Goal: Information Seeking & Learning: Find specific fact

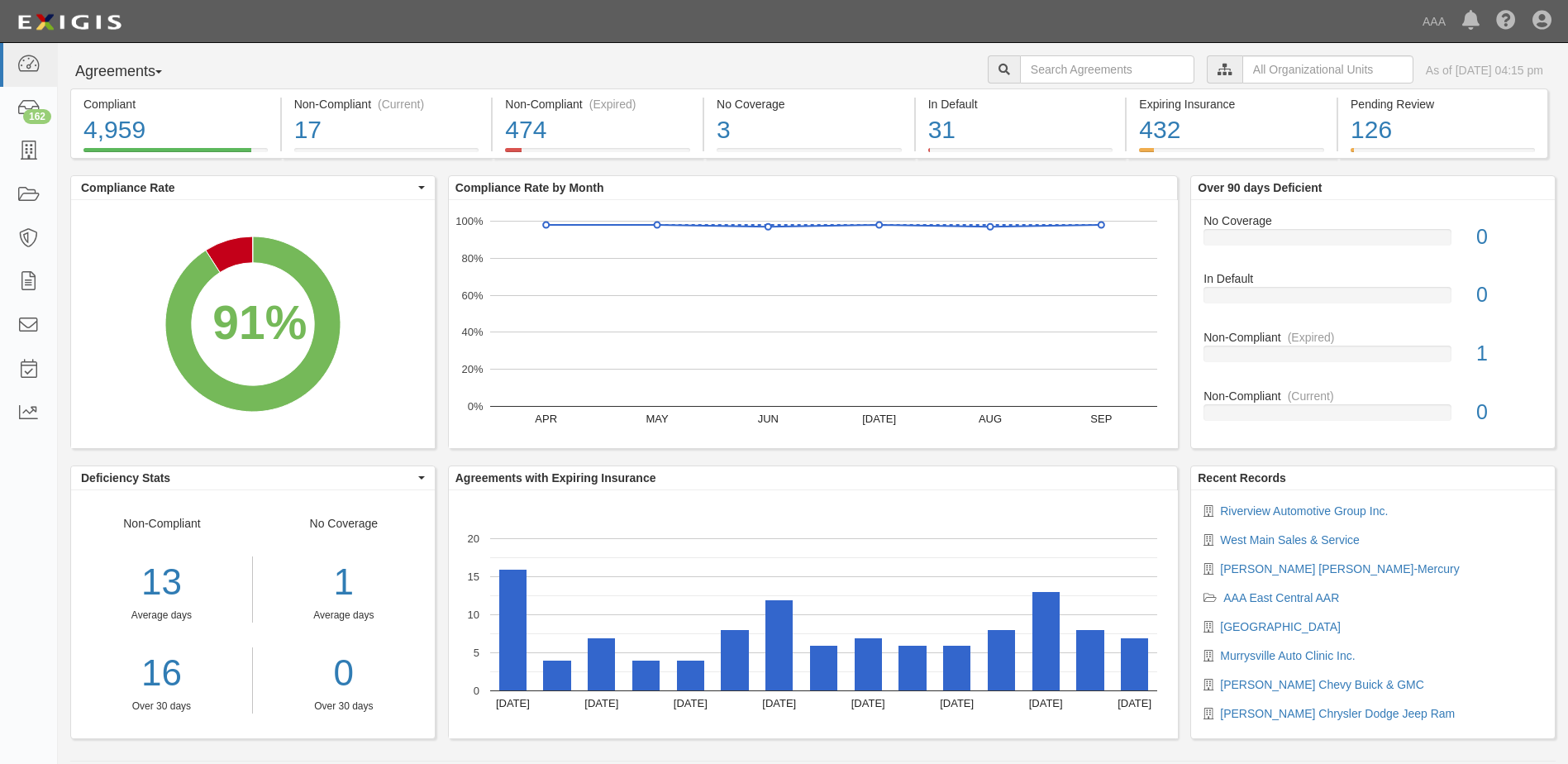
click at [163, 72] on button "Agreements" at bounding box center [132, 72] width 124 height 33
click at [112, 106] on link "Parties" at bounding box center [136, 106] width 131 height 22
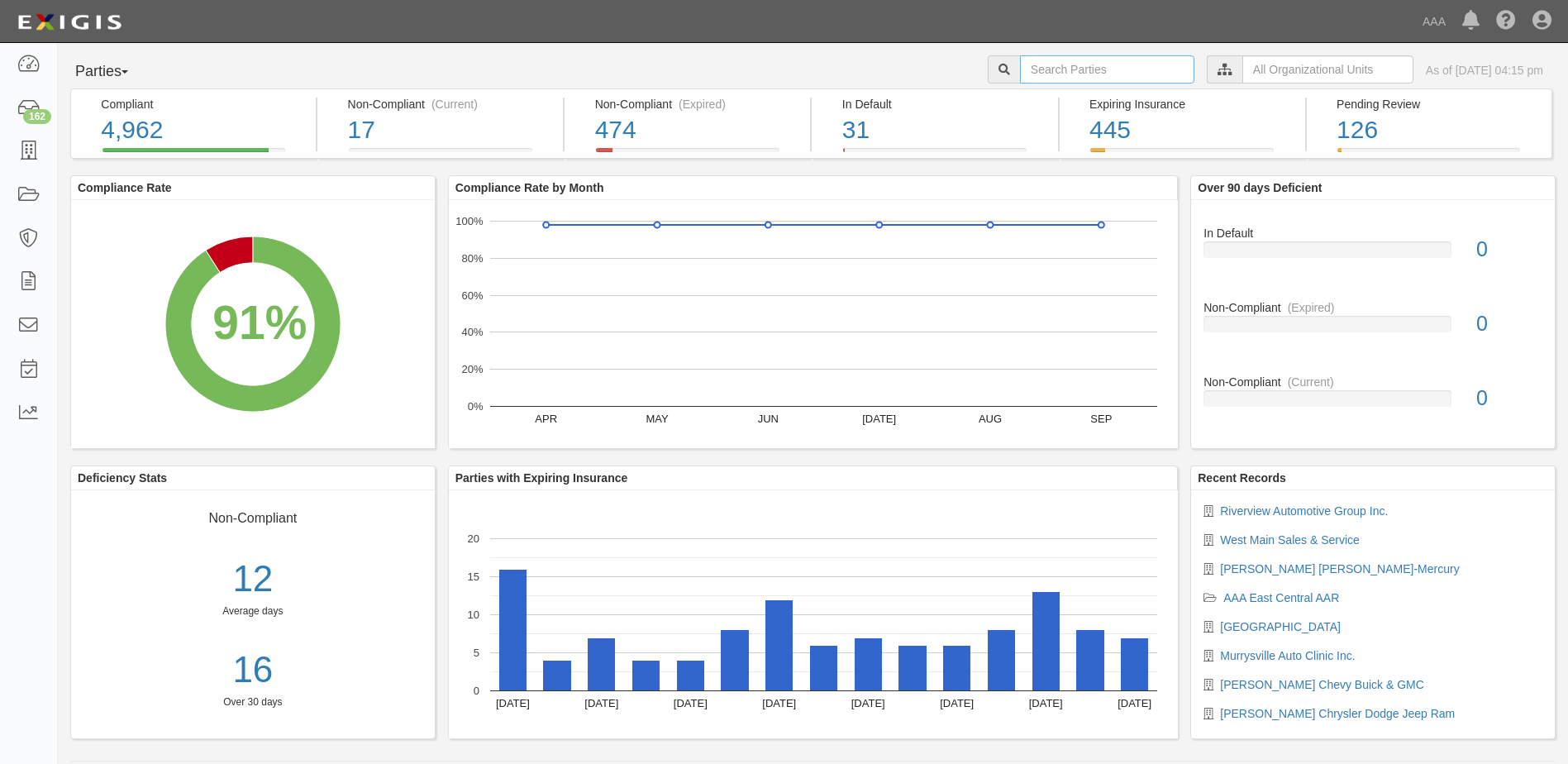
click at [1031, 67] on input "text" at bounding box center [1107, 69] width 174 height 28
click at [1020, 69] on input "text" at bounding box center [1107, 69] width 174 height 28
type input "25181"
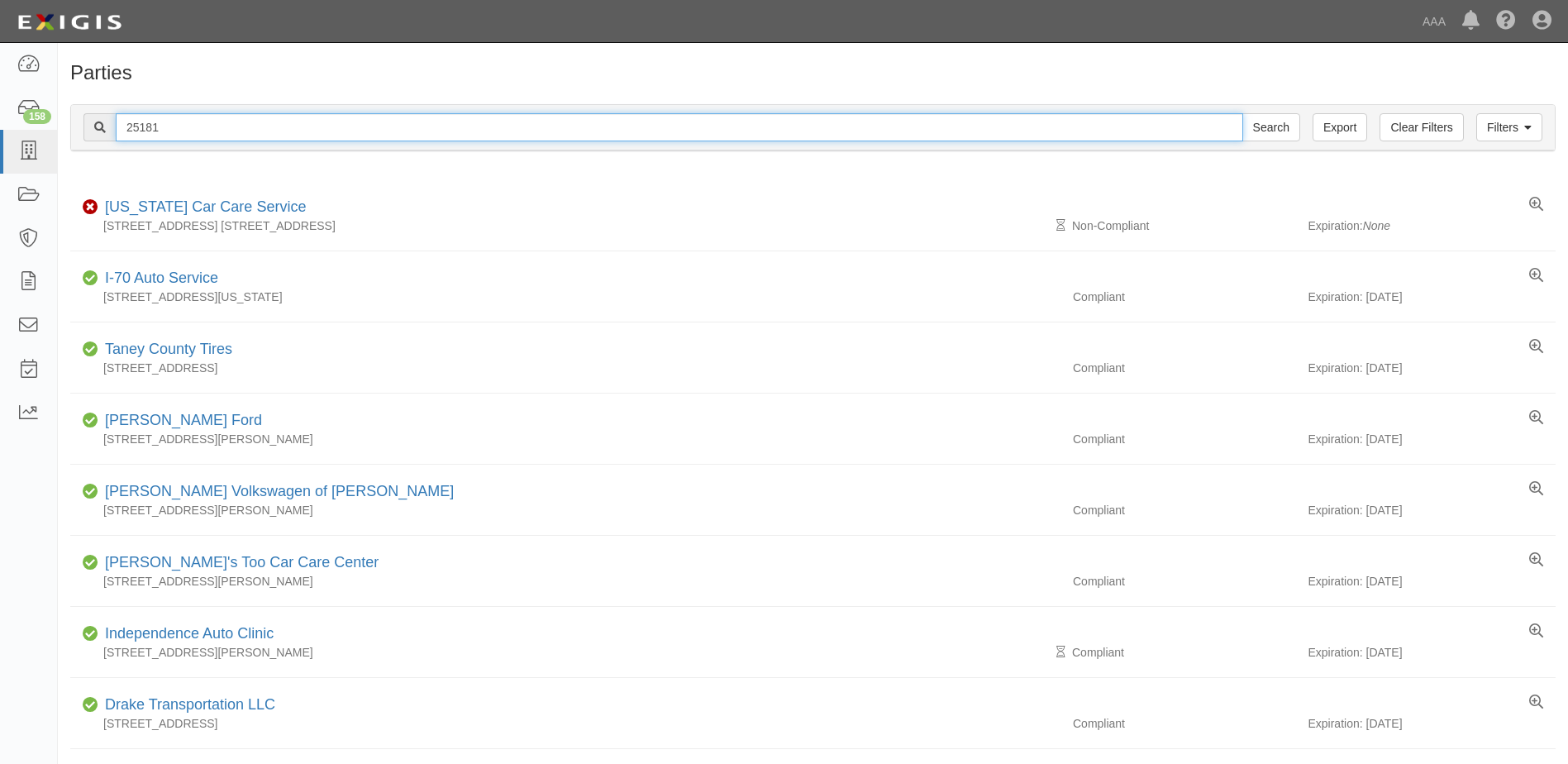
click at [168, 128] on input "25181" at bounding box center [679, 127] width 1128 height 28
type input "25185"
click at [1242, 114] on input "Search" at bounding box center [1271, 127] width 58 height 28
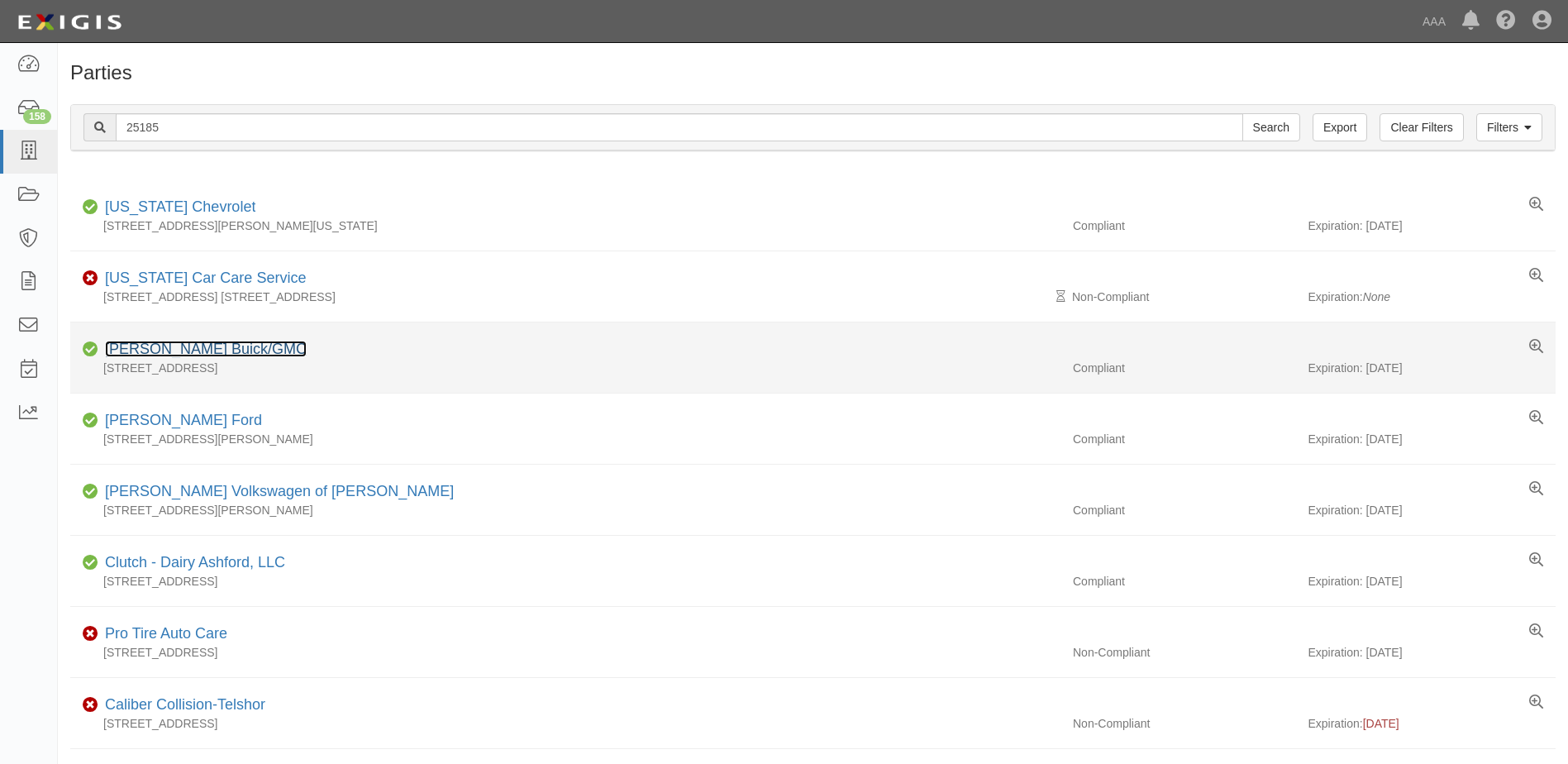
click at [139, 350] on link "[PERSON_NAME] Buick/GMC" at bounding box center [206, 349] width 202 height 16
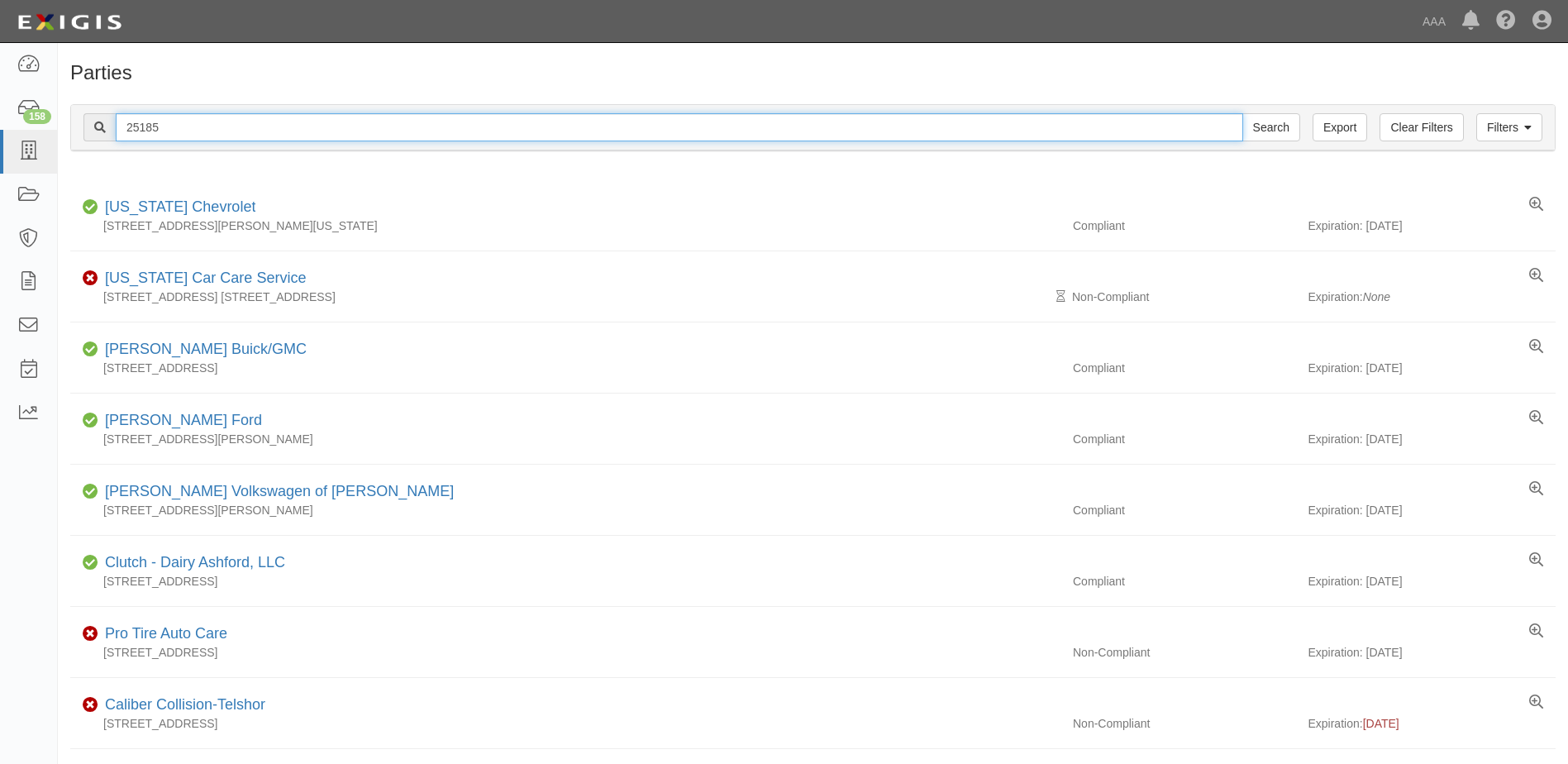
drag, startPoint x: 175, startPoint y: 120, endPoint x: 94, endPoint y: 121, distance: 81.0
click at [94, 121] on div "25185 Search" at bounding box center [692, 127] width 1217 height 28
type input "25181"
click at [1242, 114] on input "Search" at bounding box center [1271, 127] width 58 height 28
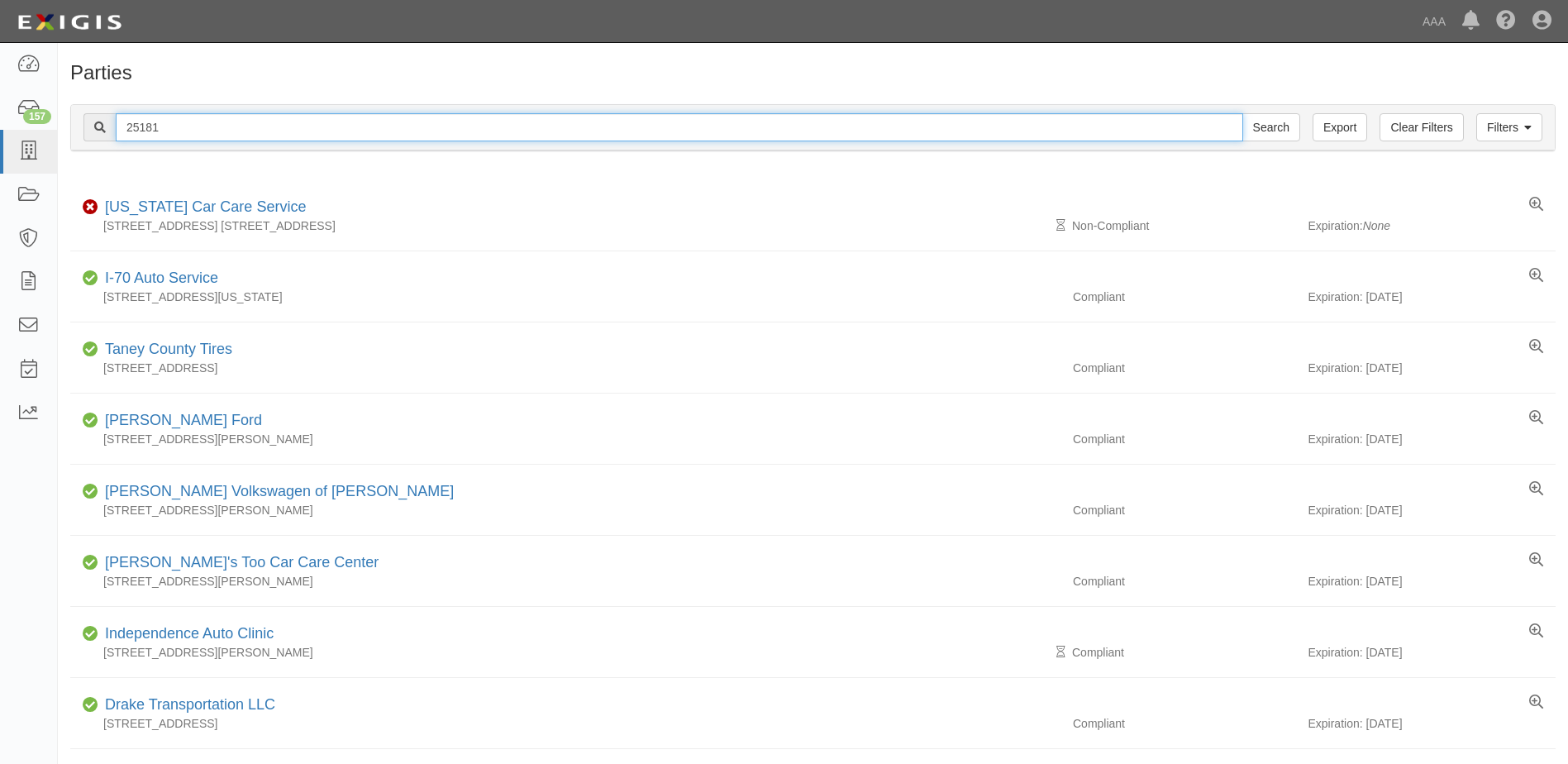
drag, startPoint x: 160, startPoint y: 124, endPoint x: 73, endPoint y: 121, distance: 87.1
click at [73, 121] on div "Filters Clear Filters Export 25181 Search Filters" at bounding box center [813, 128] width 1484 height 45
type input "25198"
click at [1242, 114] on input "Search" at bounding box center [1271, 127] width 58 height 28
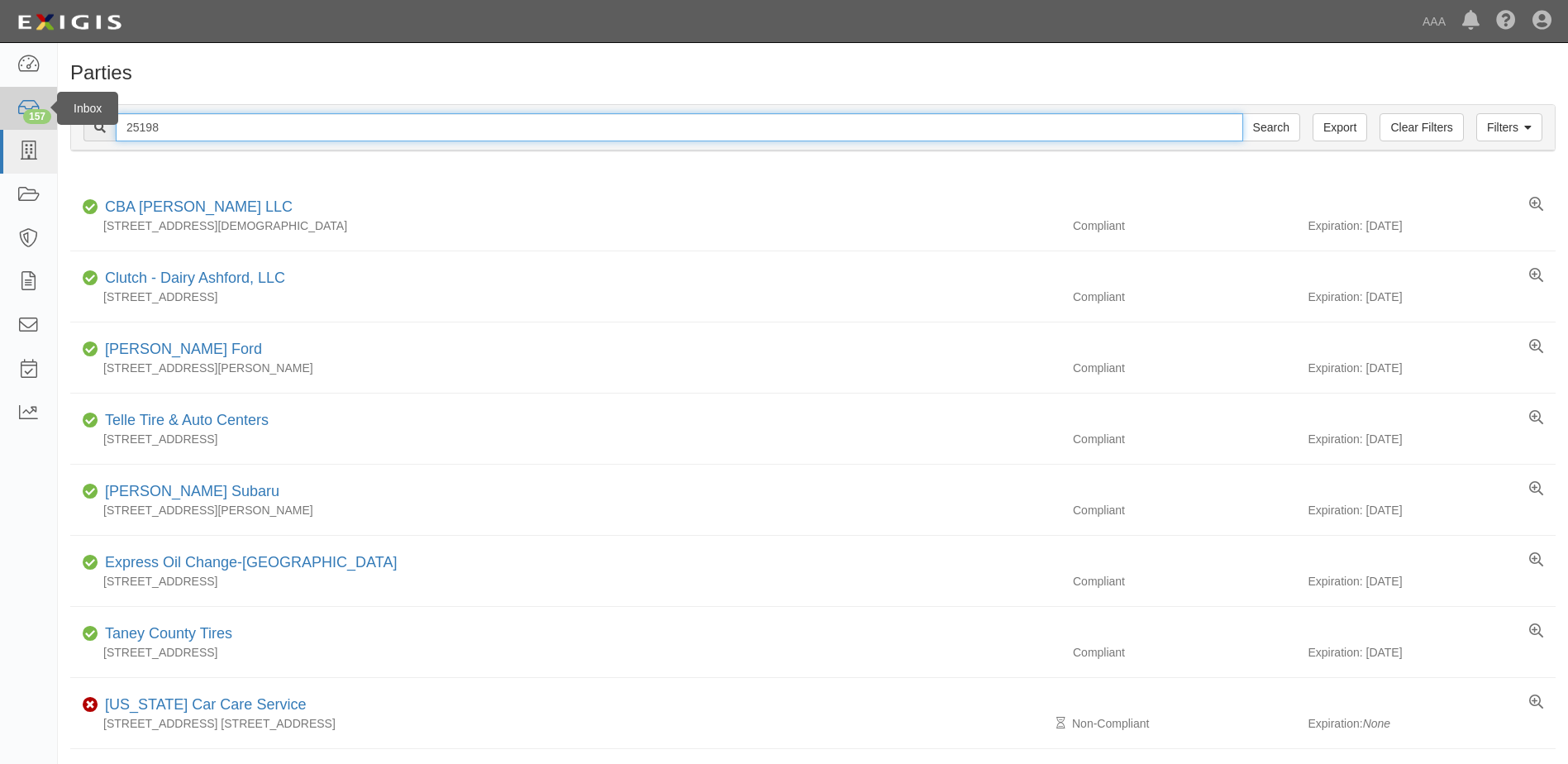
drag, startPoint x: 162, startPoint y: 130, endPoint x: 30, endPoint y: 129, distance: 132.0
type input "21184"
click at [1242, 114] on input "Search" at bounding box center [1271, 127] width 58 height 28
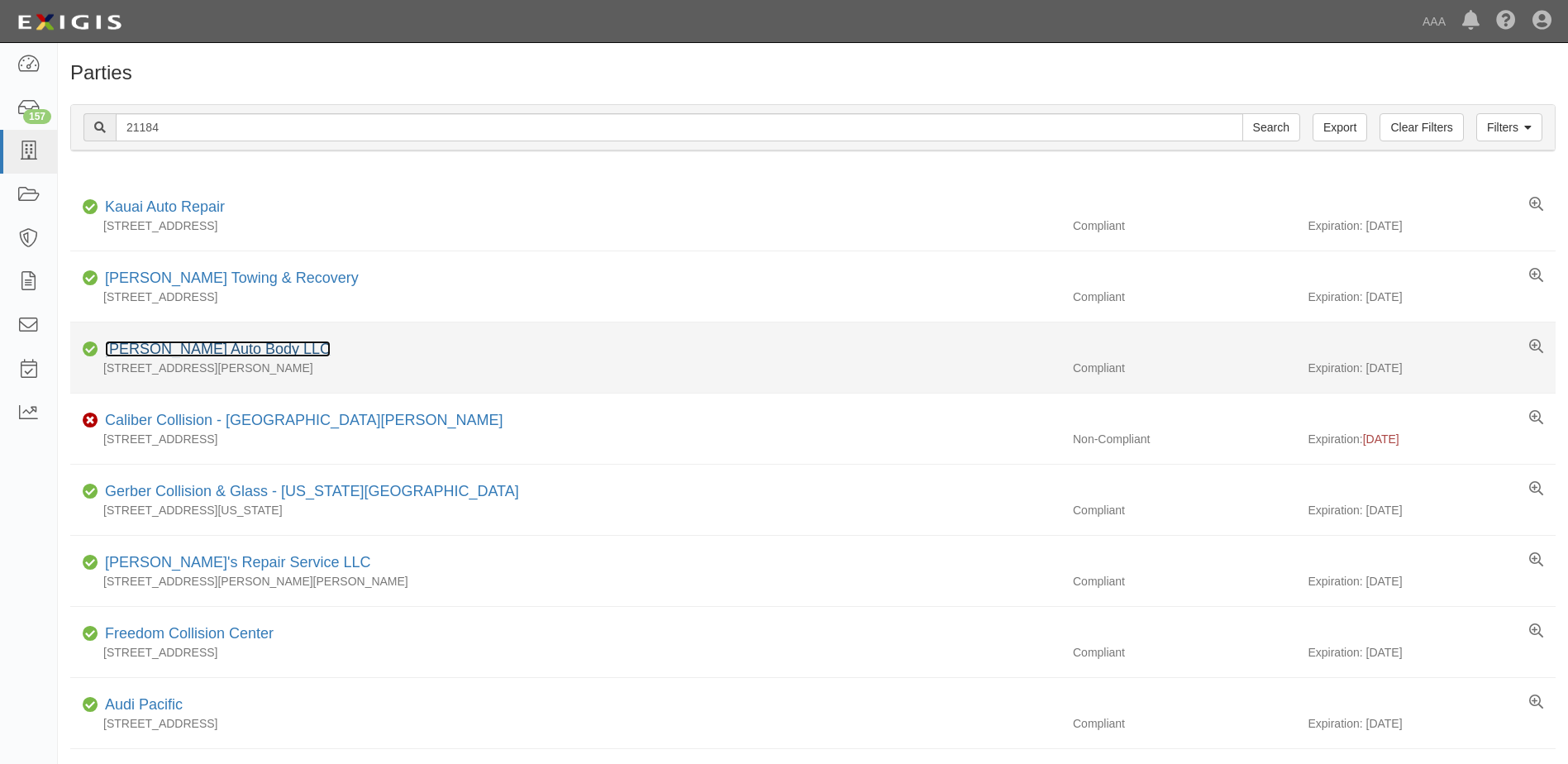
click at [169, 348] on link "Don Kuhn Auto Body LLC" at bounding box center [218, 349] width 226 height 16
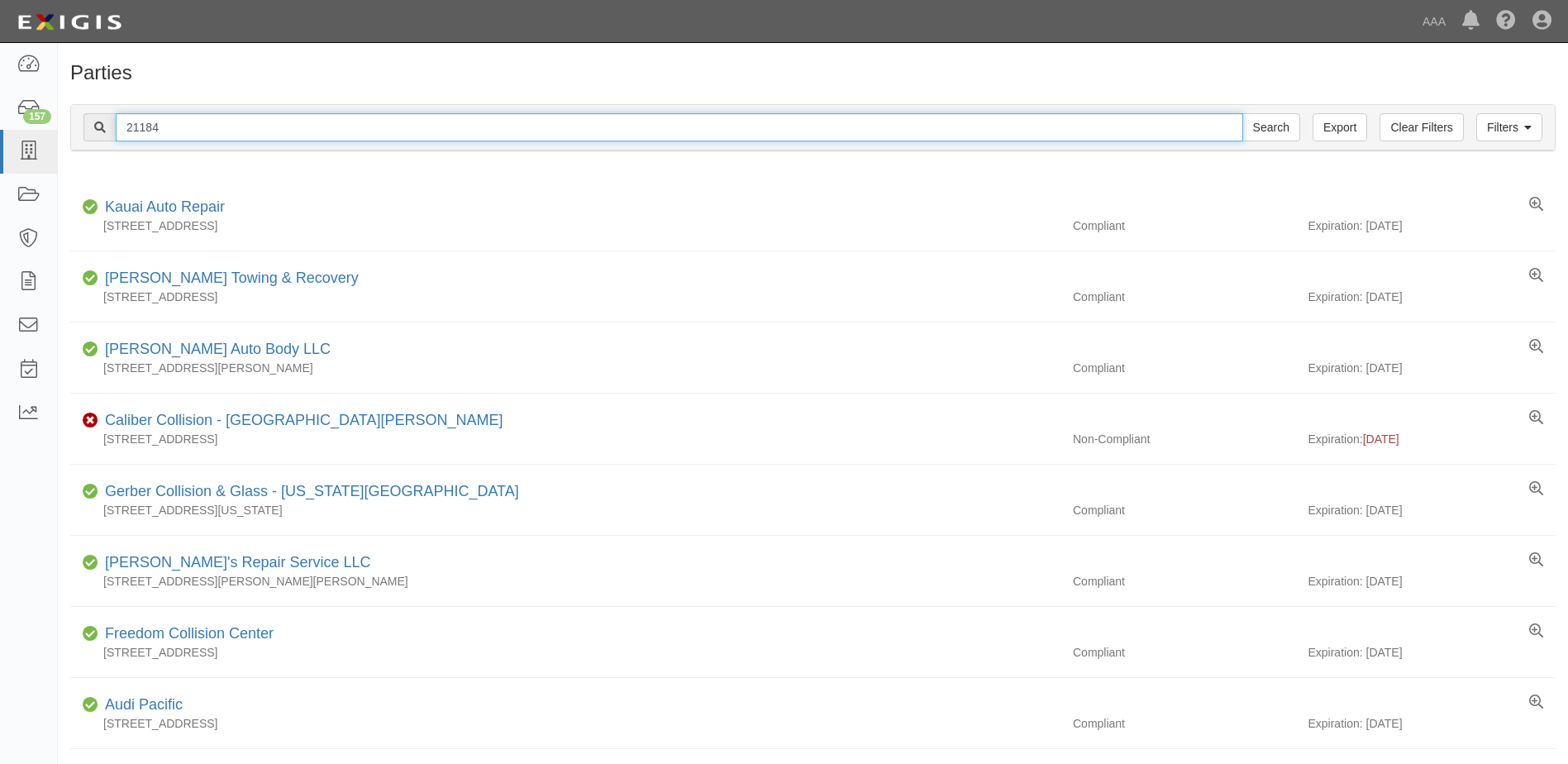
drag, startPoint x: 179, startPoint y: 128, endPoint x: 98, endPoint y: 136, distance: 81.4
click at [98, 135] on div "21184 Search" at bounding box center [692, 127] width 1217 height 28
type input "25202"
click at [1242, 114] on input "Search" at bounding box center [1271, 127] width 58 height 28
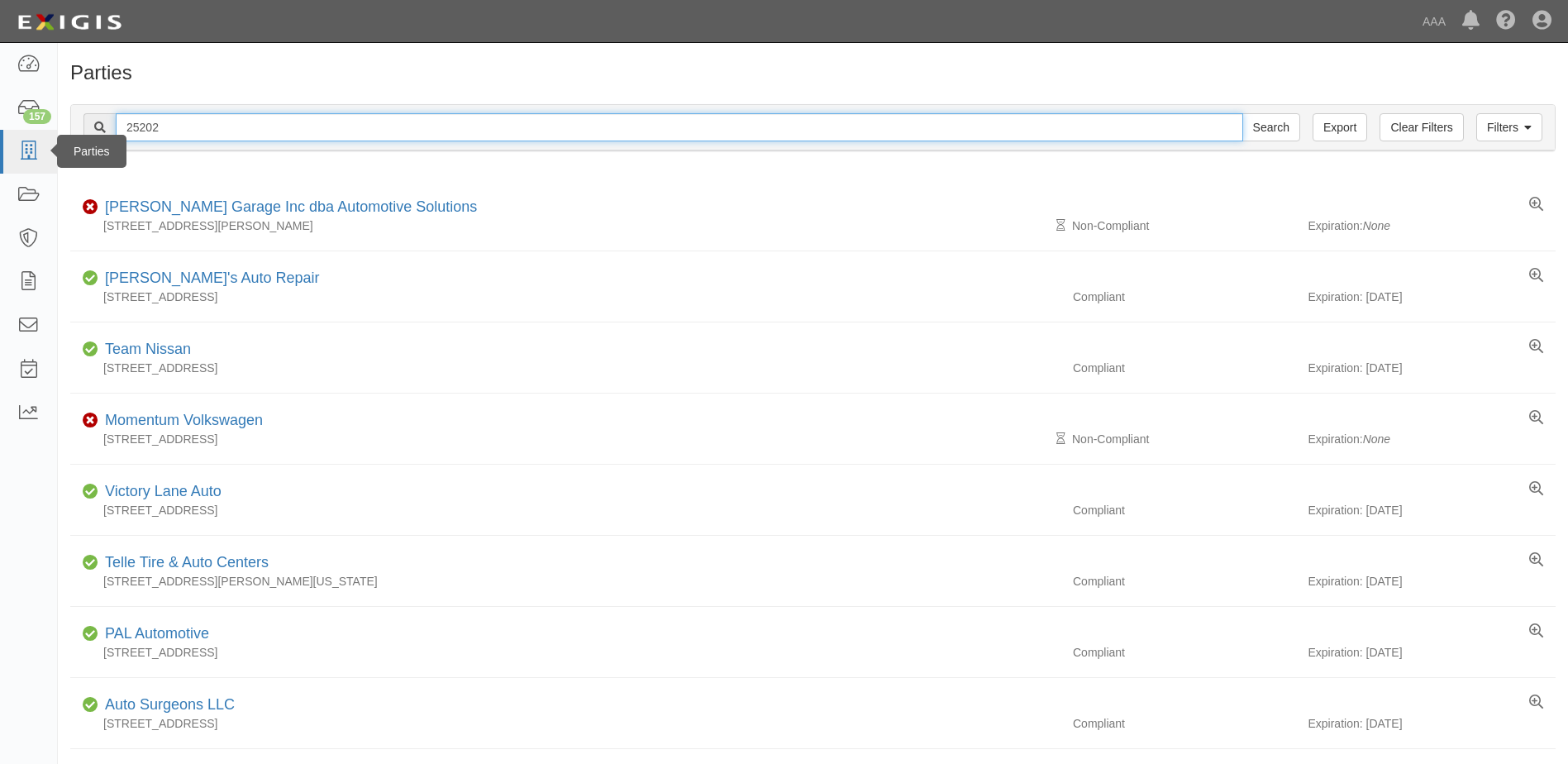
drag, startPoint x: 173, startPoint y: 129, endPoint x: 23, endPoint y: 130, distance: 150.0
type input "23020"
click at [1242, 114] on input "Search" at bounding box center [1271, 127] width 58 height 28
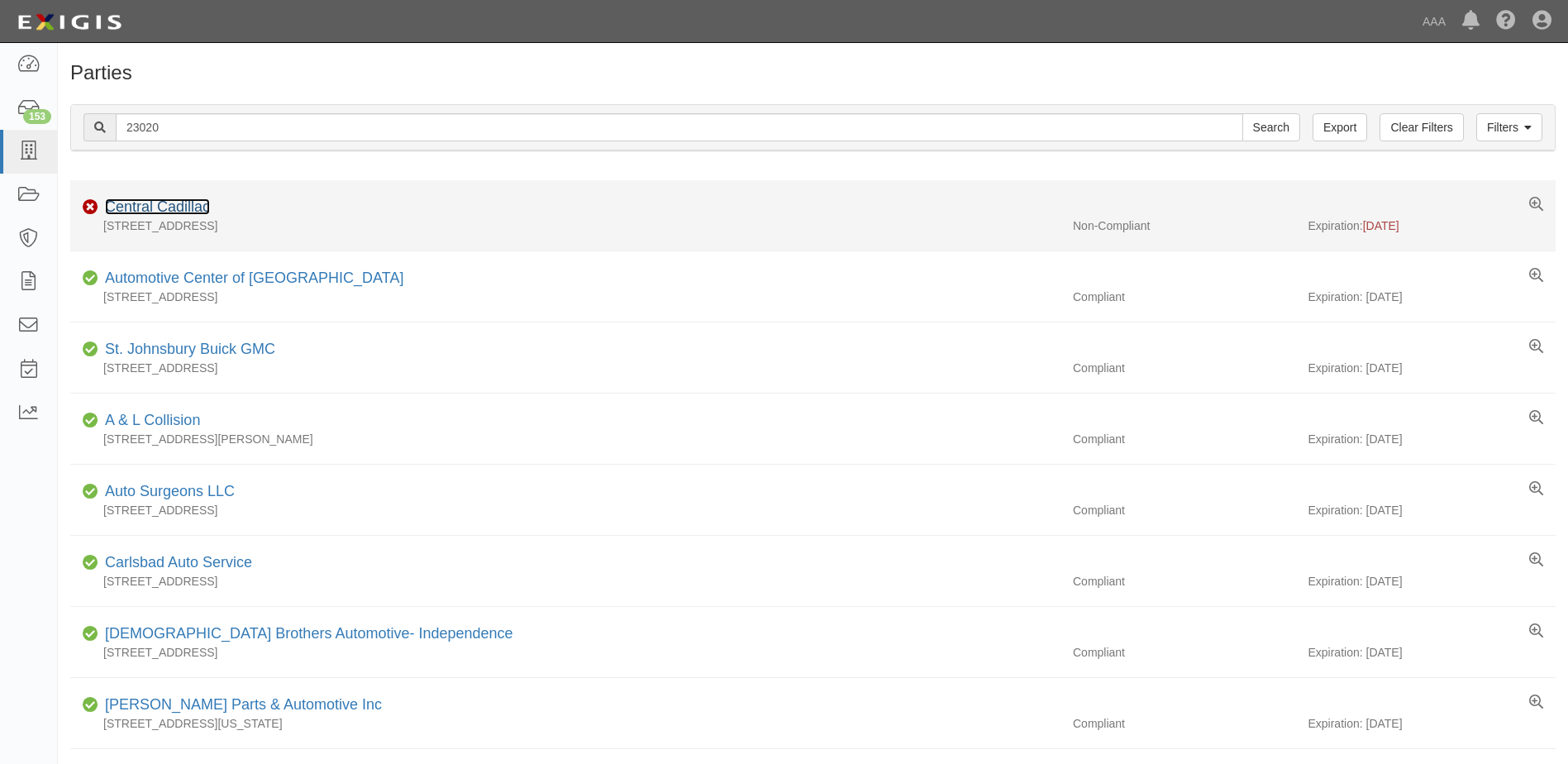
click at [148, 206] on link "Central Cadillac" at bounding box center [158, 206] width 105 height 16
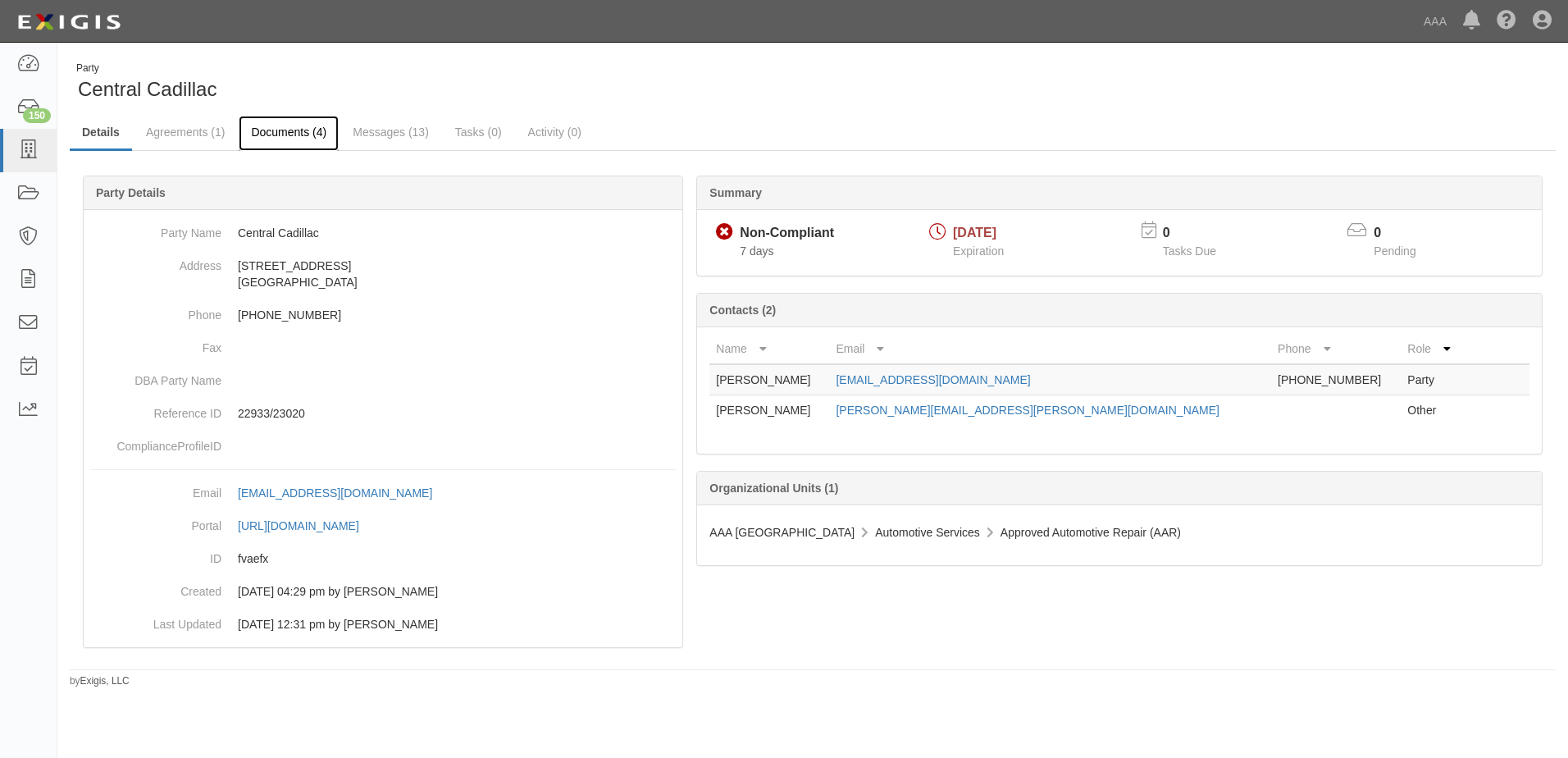
click at [285, 134] on link "Documents (4)" at bounding box center [288, 132] width 100 height 35
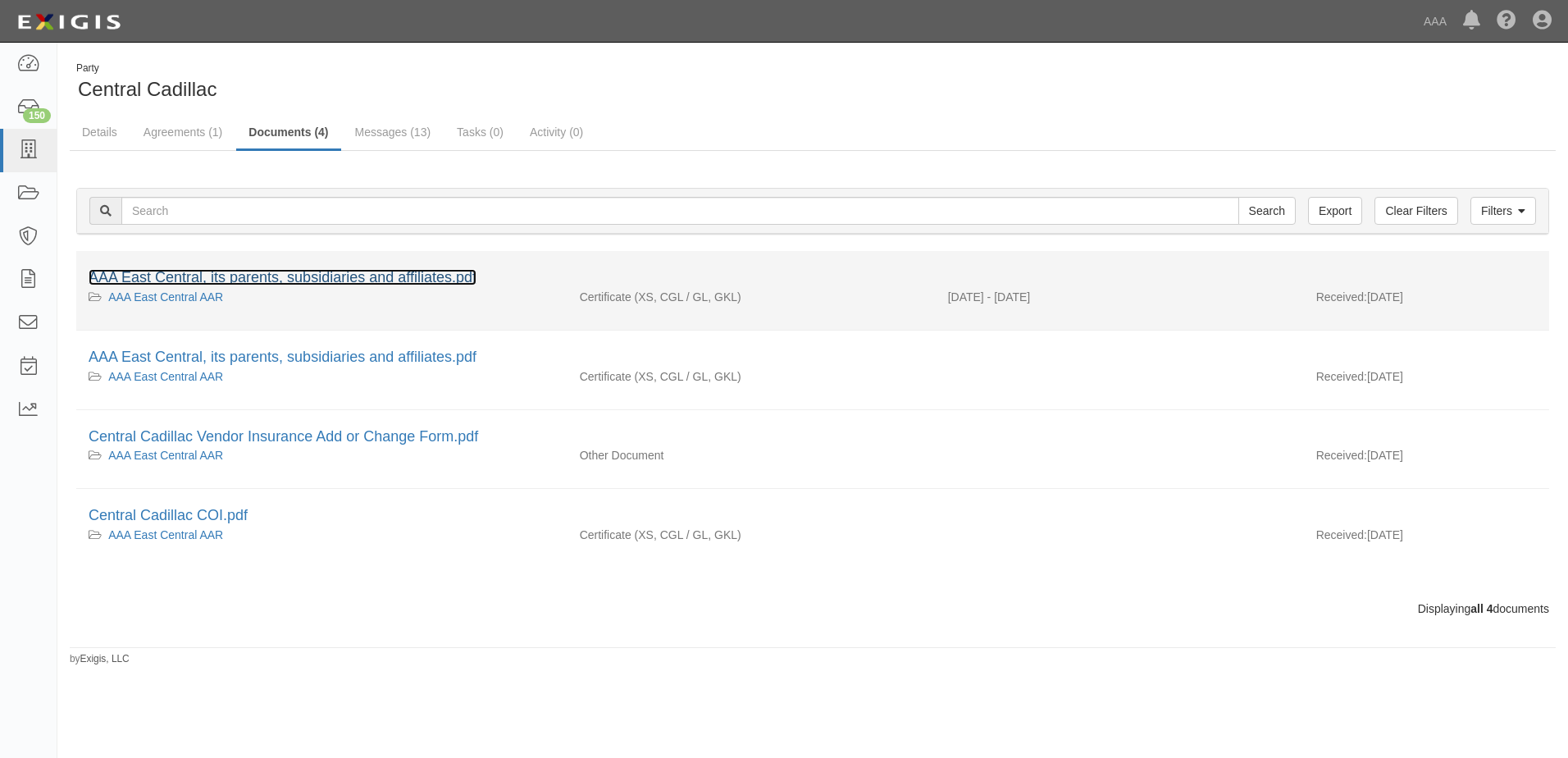
click at [228, 273] on link "AAA East Central, its parents, subsidiaries and affiliates.pdf" at bounding box center [282, 278] width 388 height 16
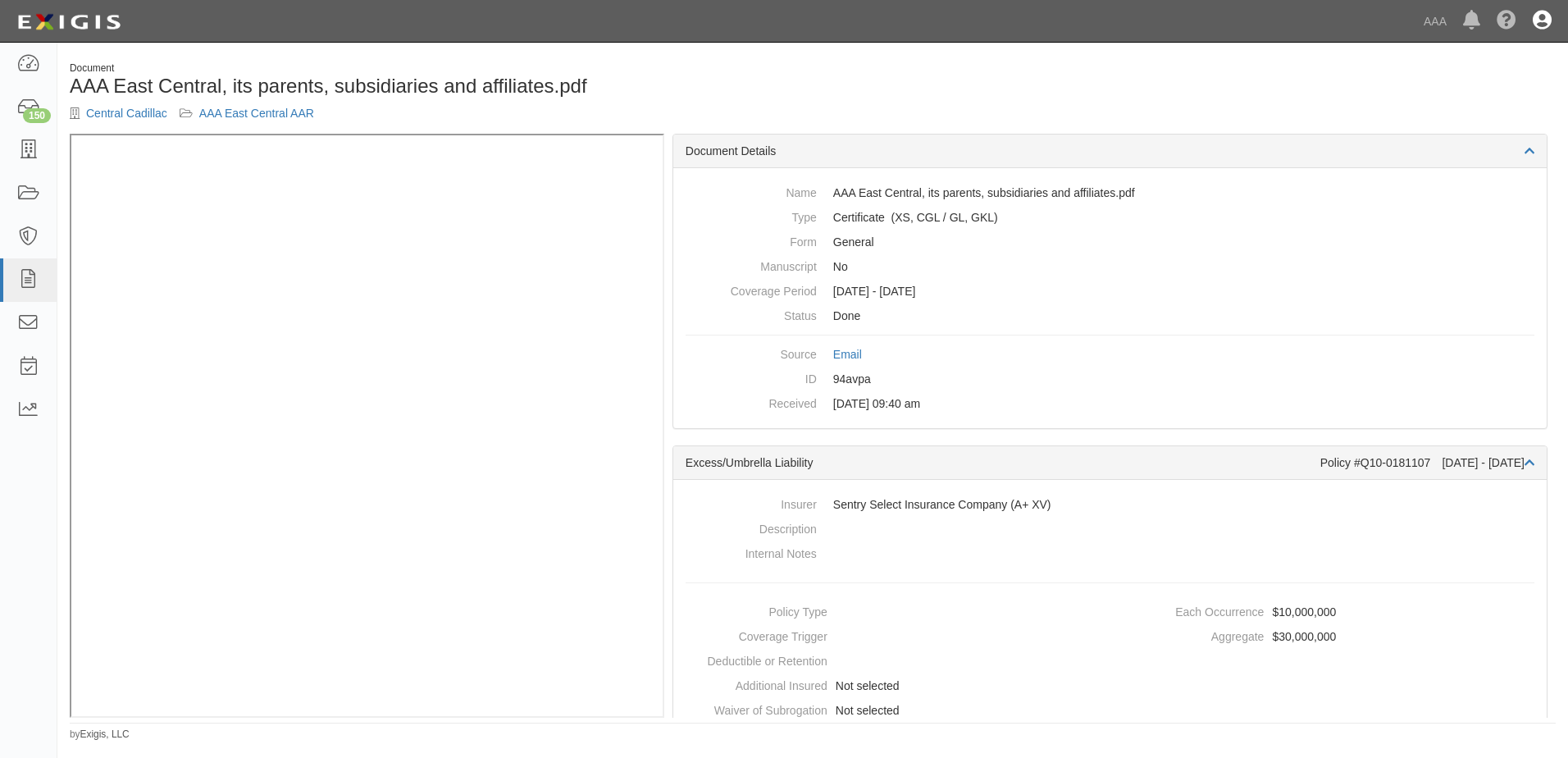
click at [1541, 14] on icon at bounding box center [1542, 22] width 19 height 20
click at [1452, 96] on link "Sign Out" at bounding box center [1495, 96] width 130 height 32
